Goal: Task Accomplishment & Management: Complete application form

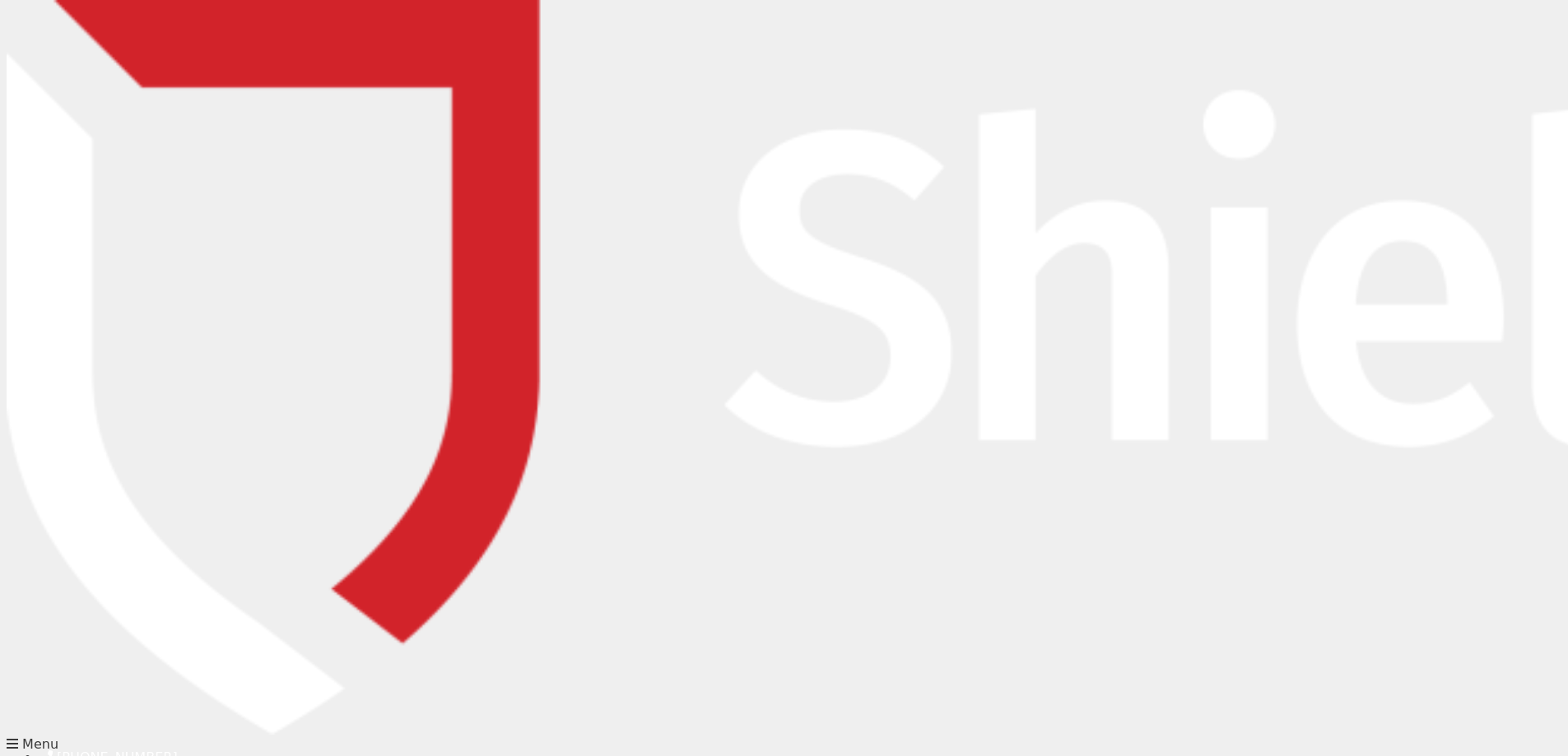
type input "[PERSON_NAME]"
type input "Prizeman"
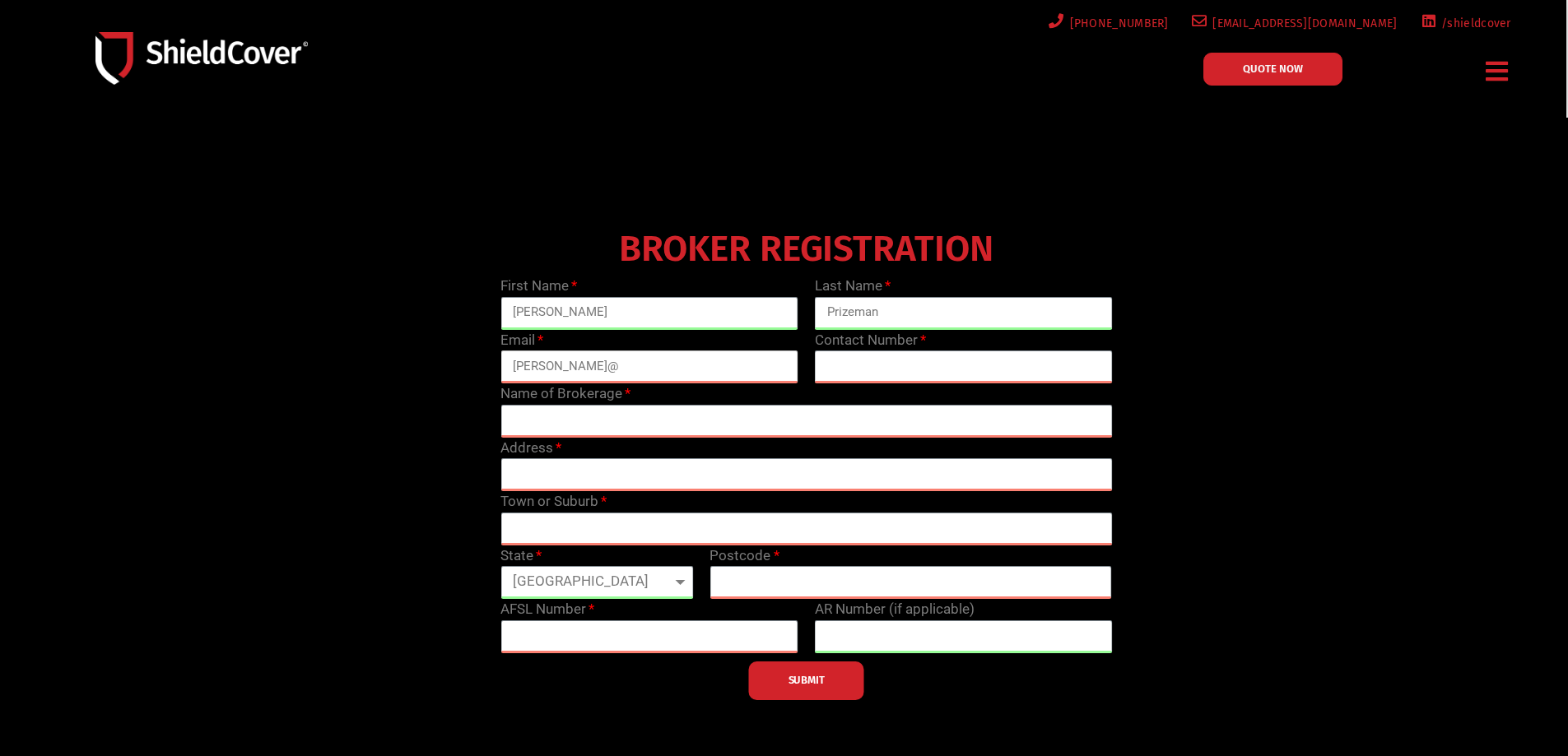
click at [592, 371] on input "[PERSON_NAME]@" at bounding box center [649, 367] width 298 height 33
type input "[PERSON_NAME][EMAIL_ADDRESS][DOMAIN_NAME]"
click at [834, 370] on input "text" at bounding box center [963, 367] width 298 height 33
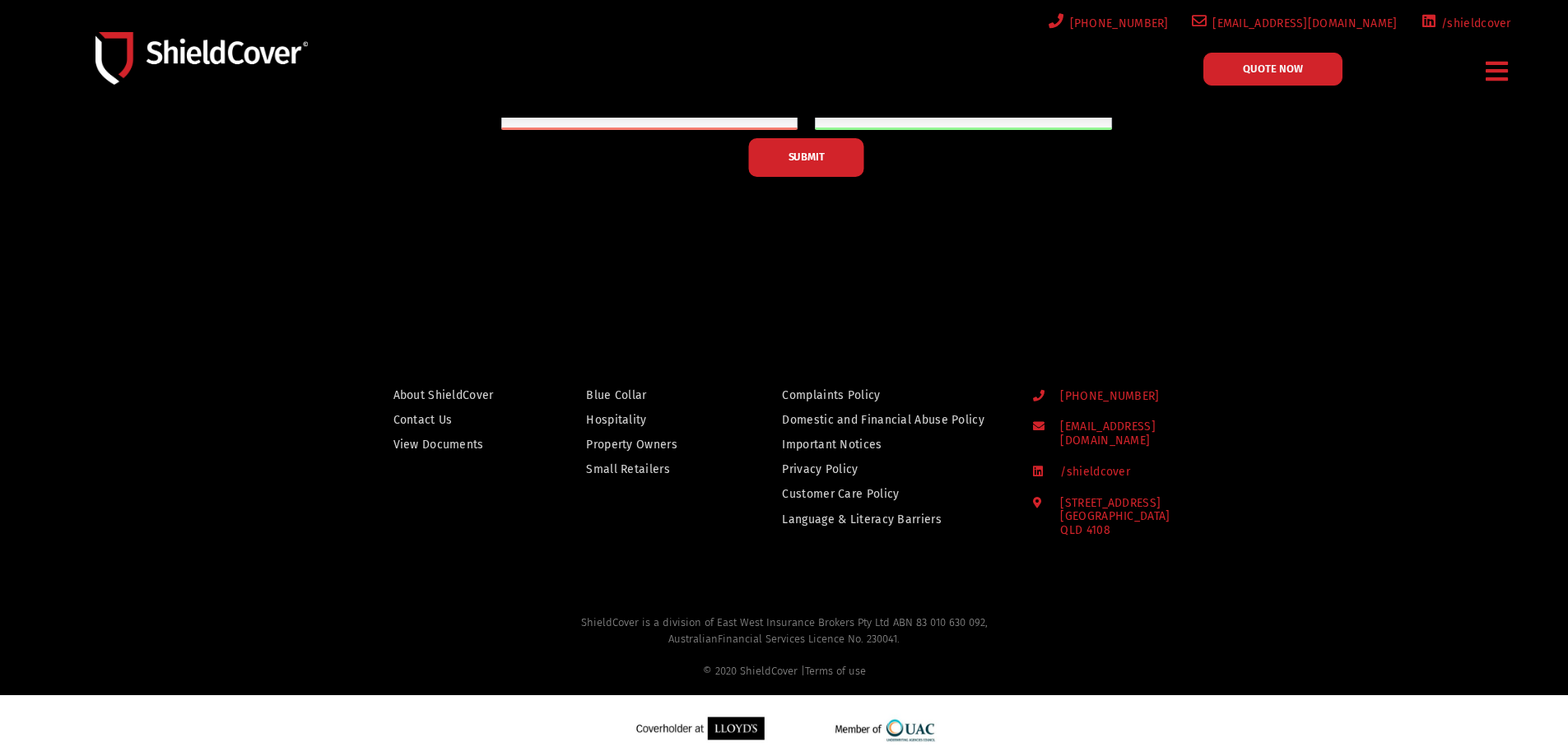
scroll to position [30, 0]
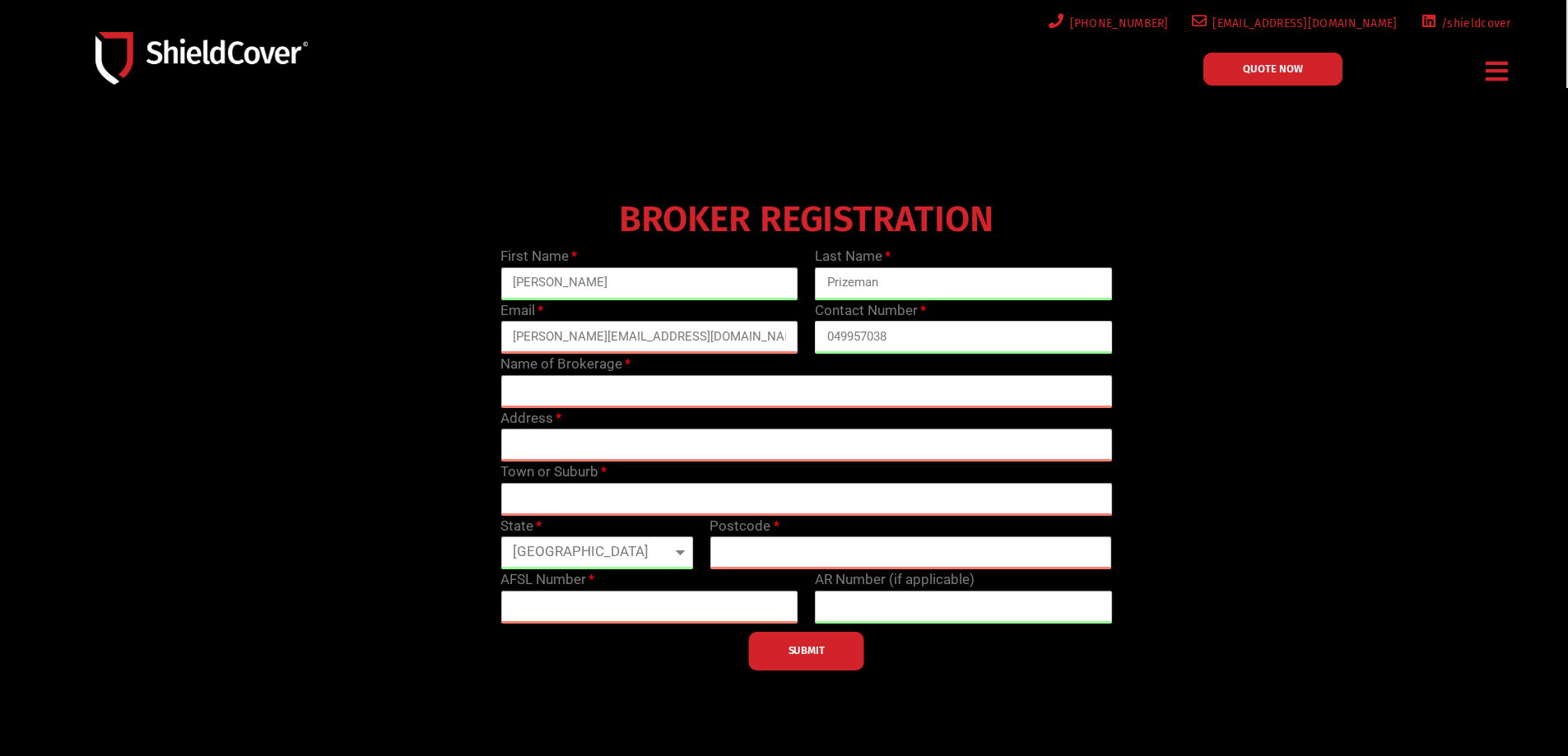
click at [933, 337] on input "049957038" at bounding box center [963, 337] width 298 height 33
type input "0499570387"
click at [629, 391] on input "text" at bounding box center [806, 391] width 612 height 33
type input "Apollo Risk Services"
click at [592, 446] on input "text" at bounding box center [806, 445] width 612 height 33
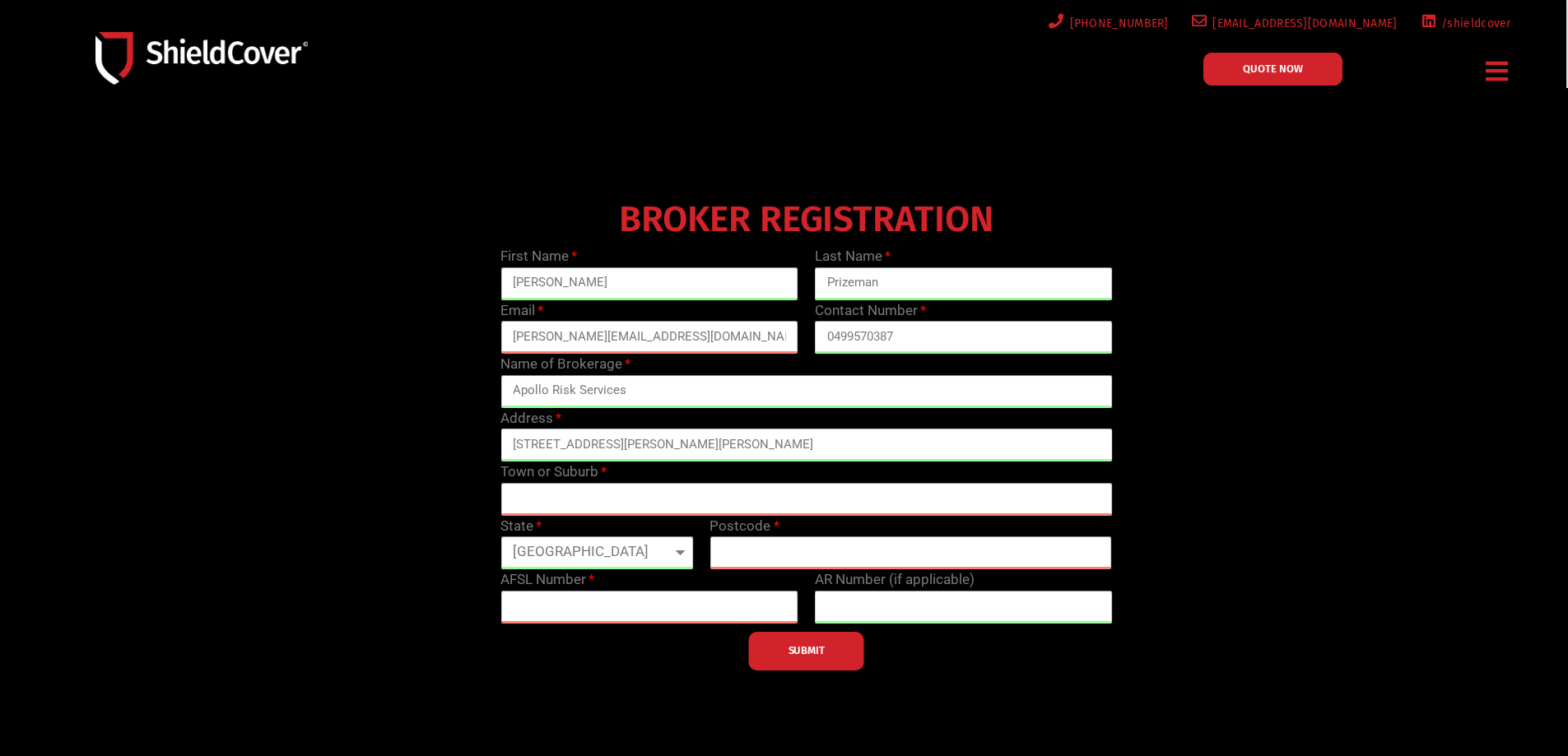
type input "[STREET_ADDRESS][PERSON_NAME][PERSON_NAME]"
drag, startPoint x: 725, startPoint y: 443, endPoint x: 651, endPoint y: 448, distance: 74.2
click at [651, 448] on input "[STREET_ADDRESS][PERSON_NAME][PERSON_NAME]" at bounding box center [806, 445] width 612 height 33
click at [615, 492] on input "text" at bounding box center [806, 499] width 612 height 33
paste input "[PERSON_NAME][GEOGRAPHIC_DATA]"
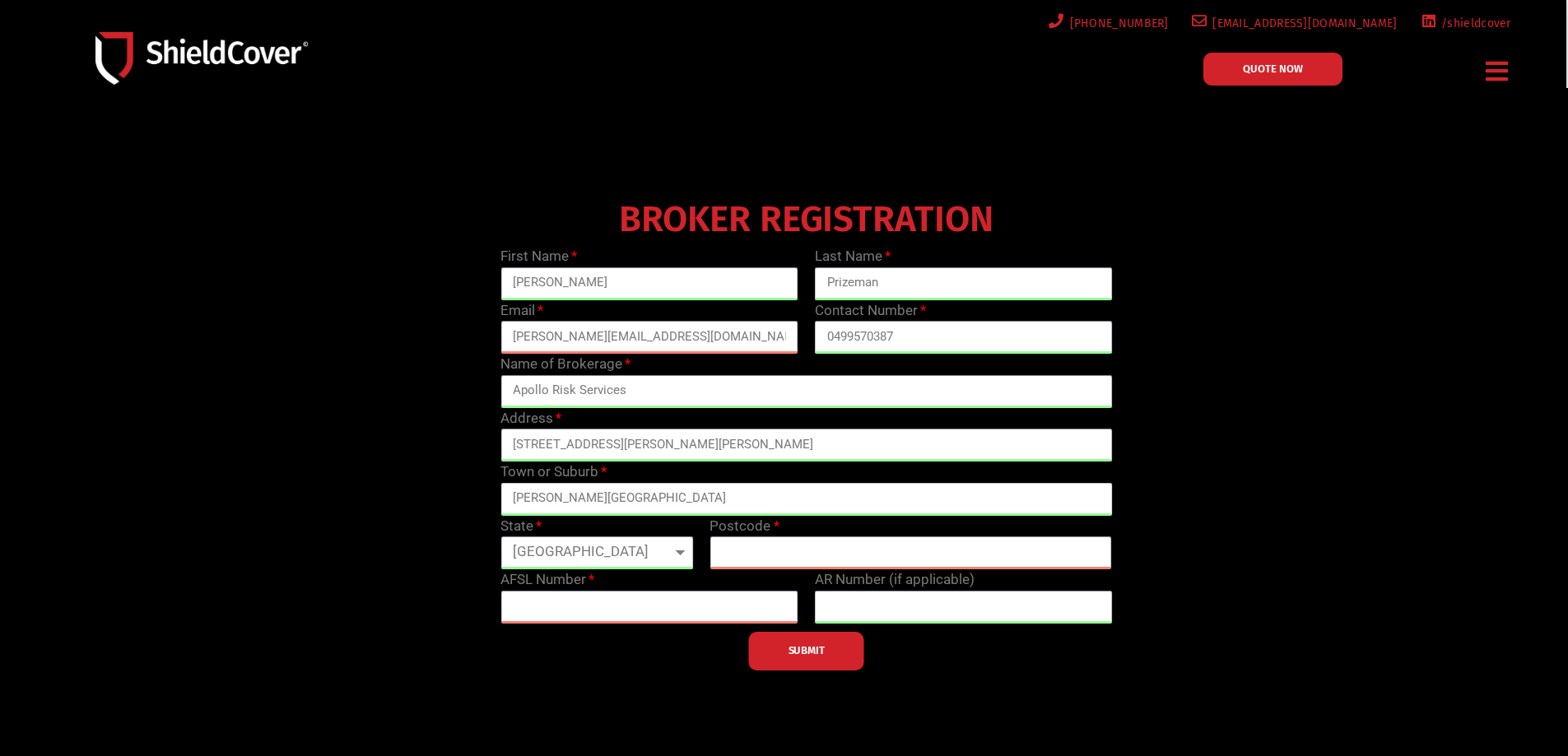
type input "[PERSON_NAME][GEOGRAPHIC_DATA]"
drag, startPoint x: 801, startPoint y: 443, endPoint x: 664, endPoint y: 446, distance: 137.0
click at [664, 446] on input "[STREET_ADDRESS][PERSON_NAME][PERSON_NAME]" at bounding box center [806, 445] width 612 height 33
type input "[STREET_ADDRESS][PERSON_NAME]"
click at [675, 548] on select "[GEOGRAPHIC_DATA] [GEOGRAPHIC_DATA] [GEOGRAPHIC_DATA] [GEOGRAPHIC_DATA] [GEOGRA…" at bounding box center [596, 552] width 193 height 33
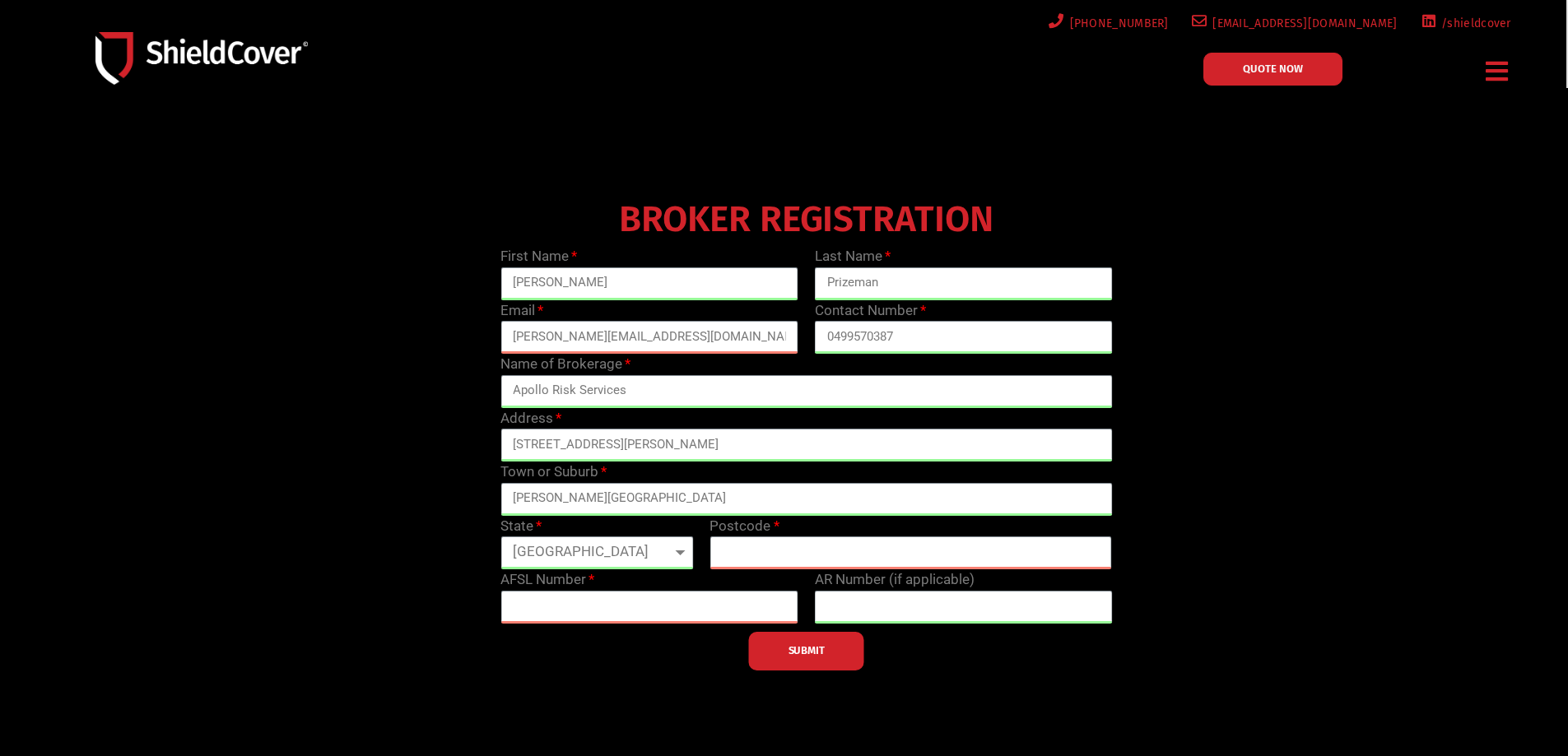
select select "WA"
click at [500, 536] on select "[GEOGRAPHIC_DATA] [GEOGRAPHIC_DATA] [GEOGRAPHIC_DATA] [GEOGRAPHIC_DATA] [GEOGRA…" at bounding box center [596, 552] width 193 height 33
click at [795, 548] on input "text" at bounding box center [911, 552] width 402 height 33
type input "6017"
click at [604, 612] on input "text" at bounding box center [649, 606] width 298 height 33
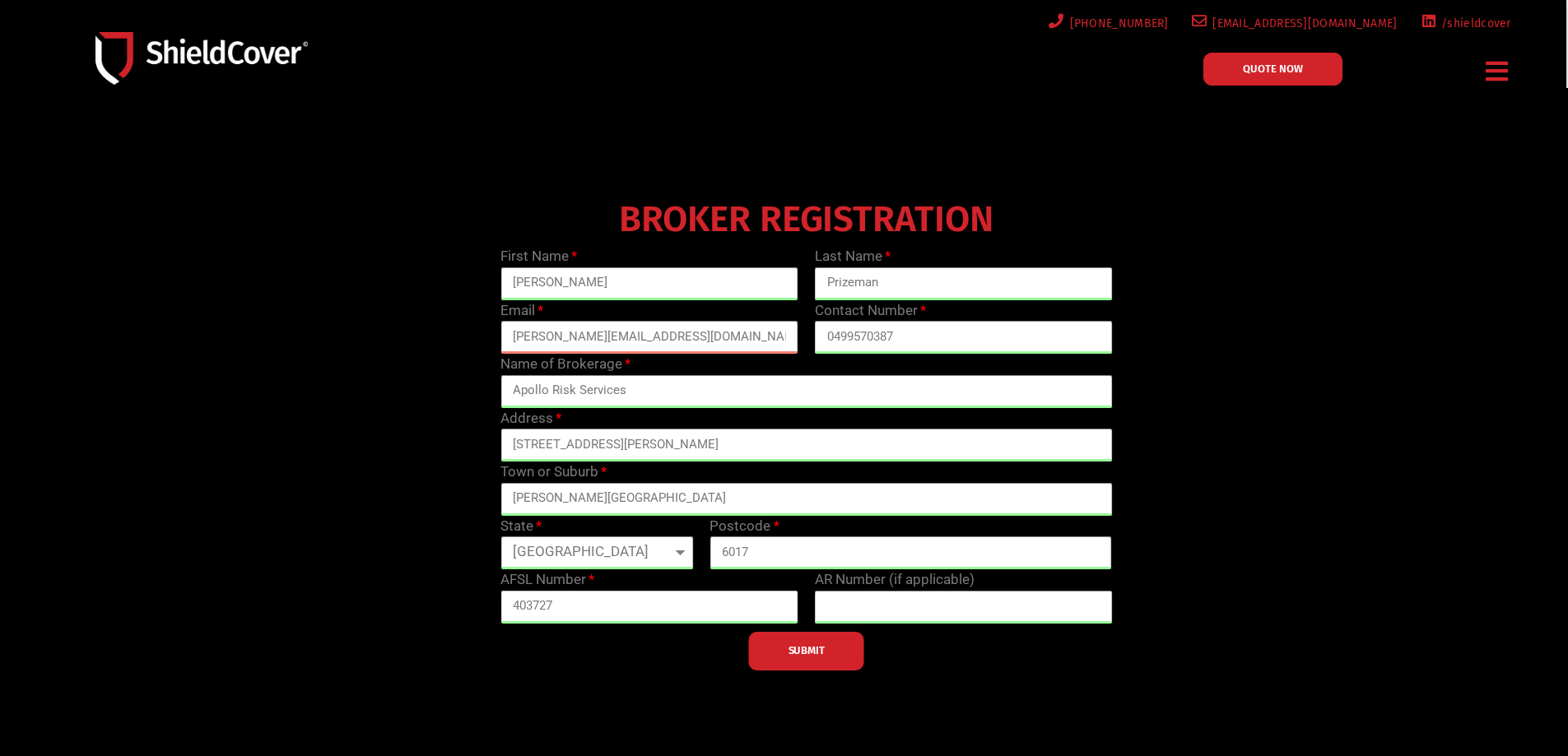
type input "403727"
click at [795, 650] on span "SUBMIT" at bounding box center [806, 651] width 36 height 3
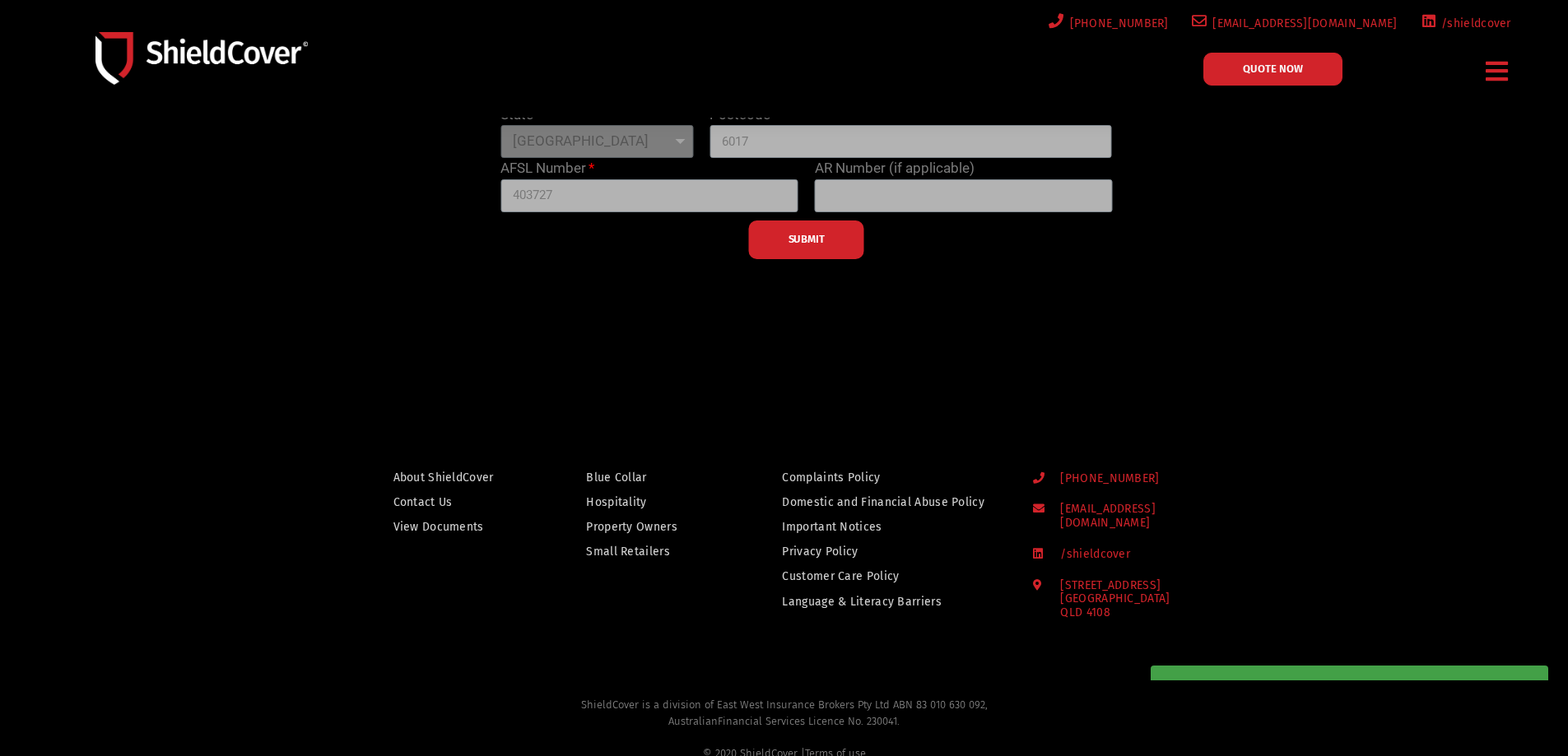
scroll to position [111, 0]
